Goal: Information Seeking & Learning: Learn about a topic

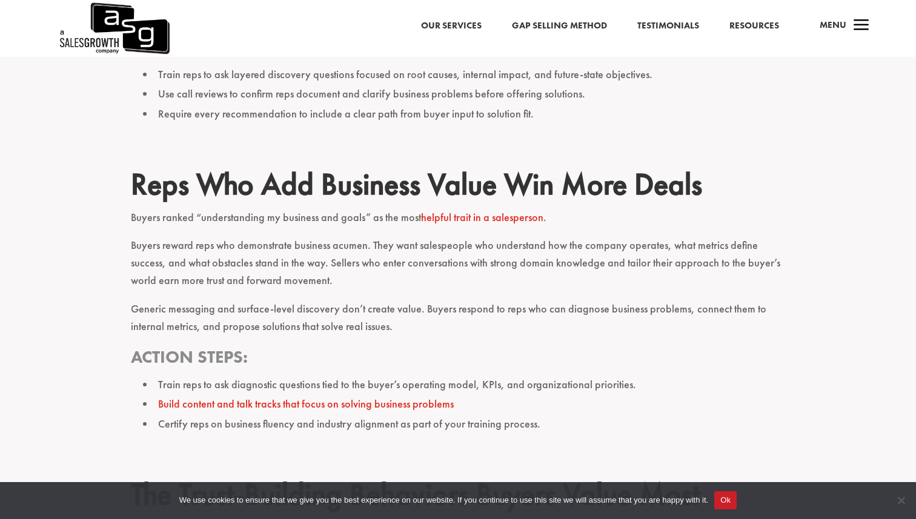
scroll to position [1358, 0]
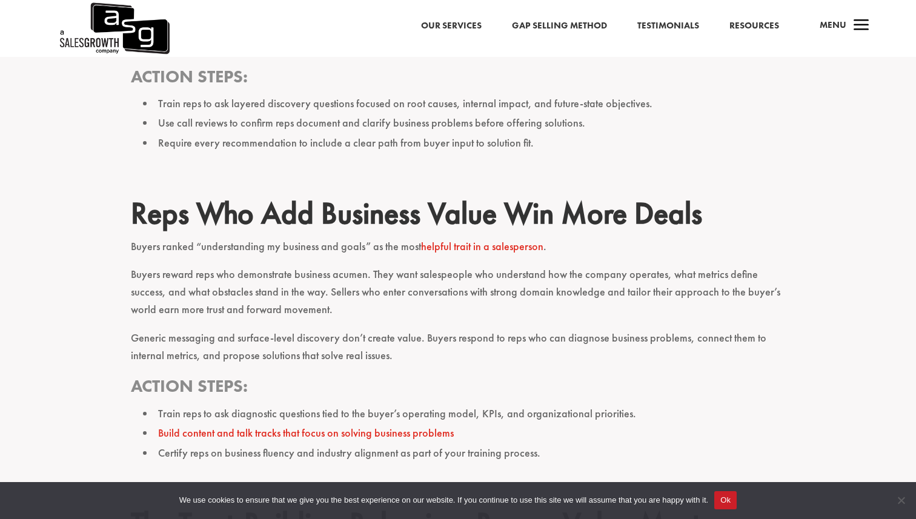
click at [492, 198] on h2 "Reps Who Add Business Value Win More Deals" at bounding box center [458, 216] width 654 height 42
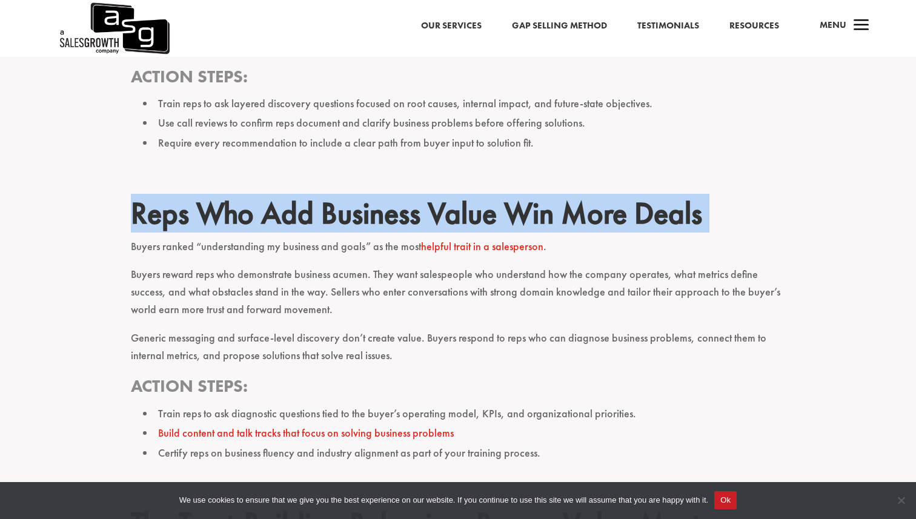
click at [492, 198] on h2 "Reps Who Add Business Value Win More Deals" at bounding box center [458, 216] width 654 height 42
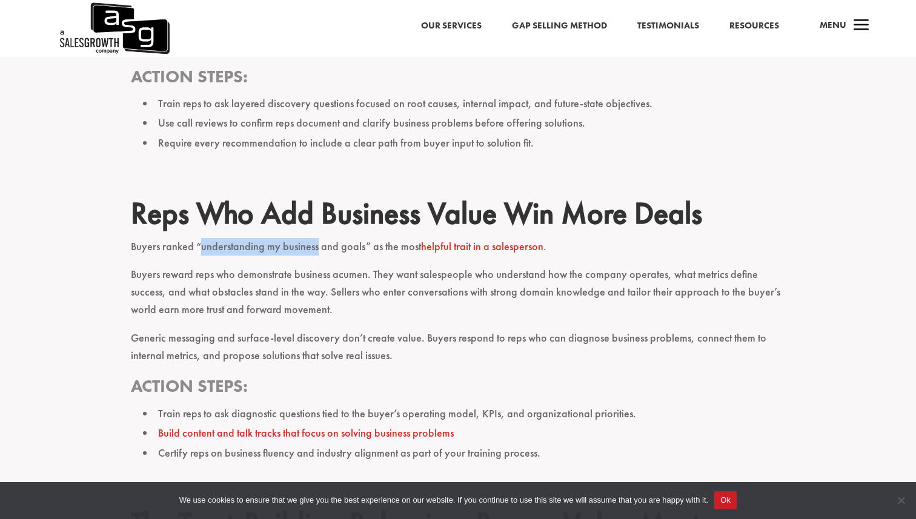
drag, startPoint x: 315, startPoint y: 229, endPoint x: 201, endPoint y: 230, distance: 114.5
click at [201, 238] on p "Buyers ranked “understanding my business and goals” as the most helpful trait i…" at bounding box center [458, 252] width 654 height 28
drag, startPoint x: 316, startPoint y: 233, endPoint x: 242, endPoint y: 226, distance: 74.3
click at [242, 238] on p "Buyers ranked “understanding my business and goals” as the most helpful trait i…" at bounding box center [458, 252] width 654 height 28
drag, startPoint x: 361, startPoint y: 230, endPoint x: 202, endPoint y: 228, distance: 159.4
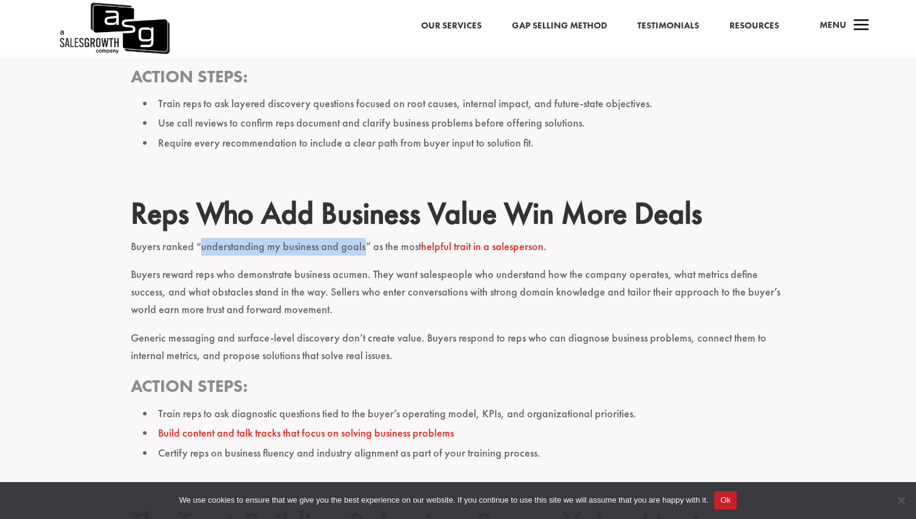
click at [202, 238] on p "Buyers ranked “understanding my business and goals” as the most helpful trait i…" at bounding box center [458, 252] width 654 height 28
copy p "understanding my business and goals"
click at [241, 266] on p "Buyers reward reps who demonstrate business acumen. They want salespeople who u…" at bounding box center [458, 297] width 654 height 63
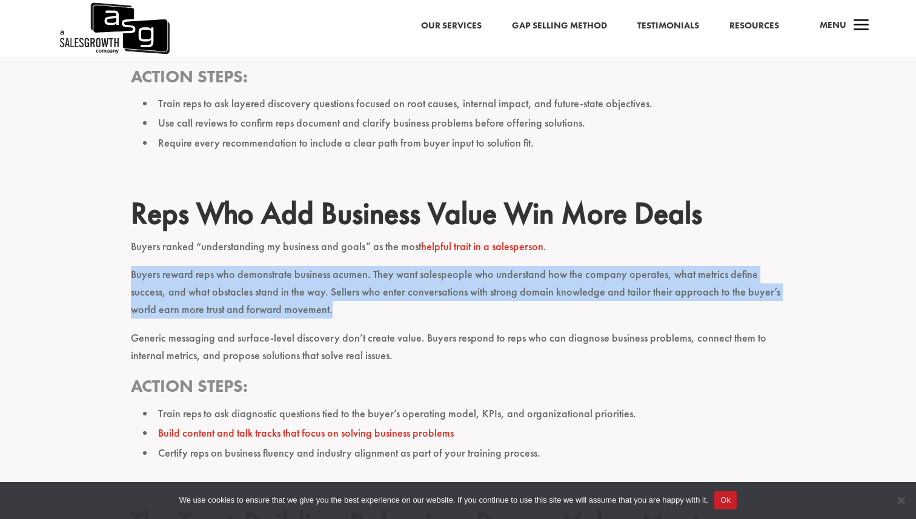
drag, startPoint x: 129, startPoint y: 256, endPoint x: 347, endPoint y: 285, distance: 219.4
click at [347, 285] on div "[PERSON_NAME]’s buyer survey confirms what many reps still get wrong: buyers do…" at bounding box center [458, 303] width 916 height 2462
copy p "Buyers reward reps who demonstrate business acumen. They want salespeople who u…"
